Goal: Find specific page/section: Find specific page/section

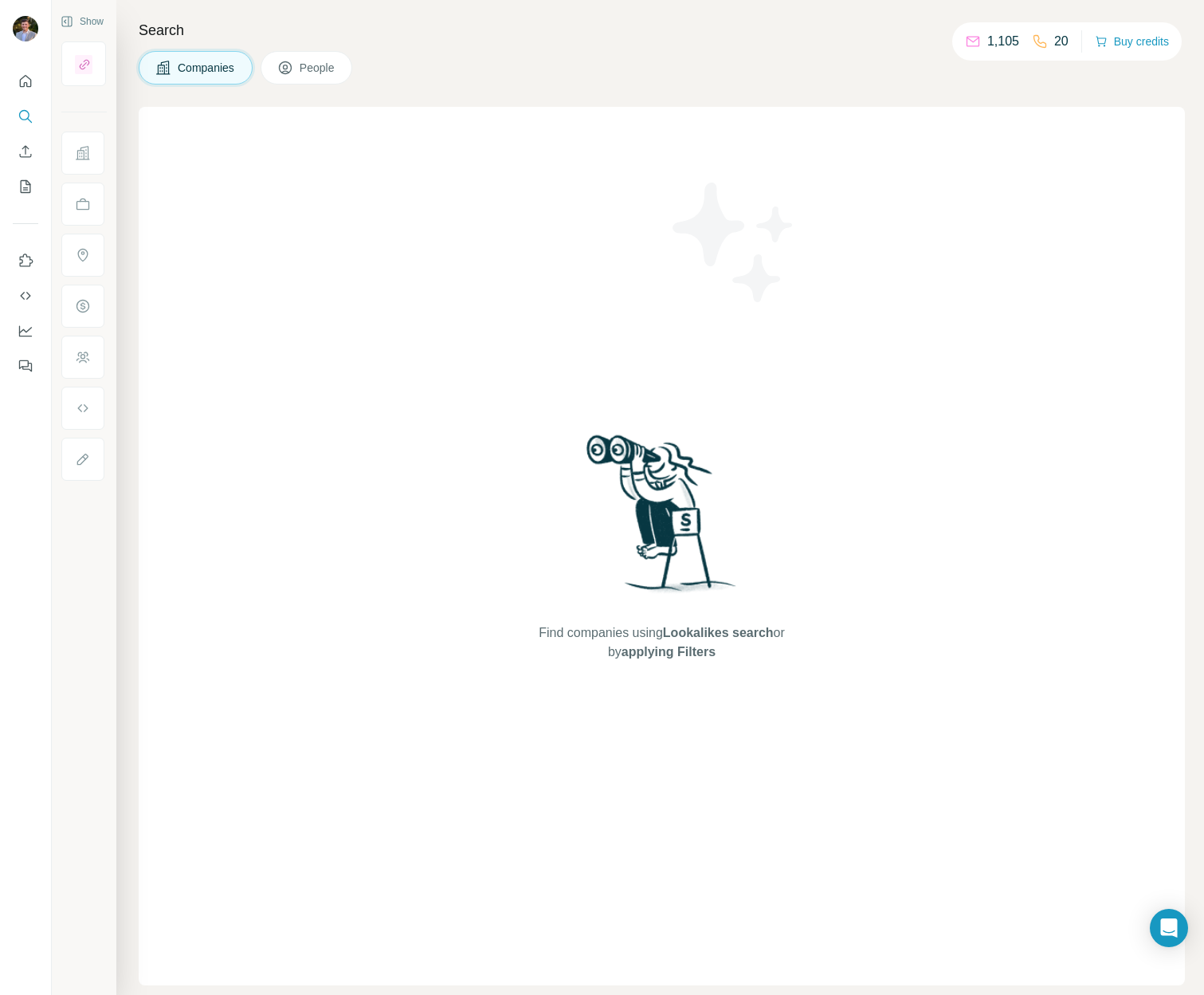
click at [319, 71] on span "People" at bounding box center [318, 67] width 37 height 16
click at [25, 336] on icon "Dashboard" at bounding box center [25, 331] width 13 height 11
click at [34, 336] on button "Dashboard" at bounding box center [25, 330] width 25 height 28
